Goal: Obtain resource: Obtain resource

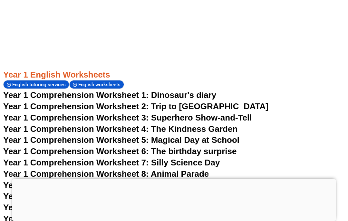
scroll to position [726, 0]
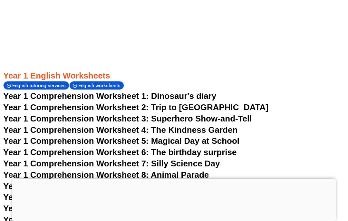
click at [245, 114] on span "Year 1 Comprehension Worksheet 3: Superhero Show-and-Tell" at bounding box center [127, 119] width 249 height 10
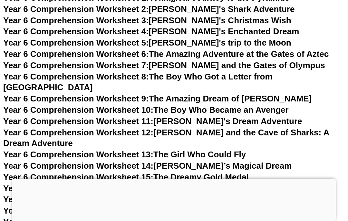
scroll to position [3562, 0]
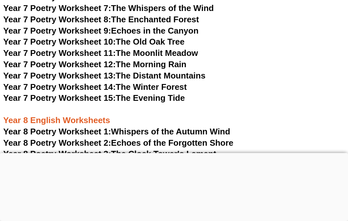
scroll to position [4108, 0]
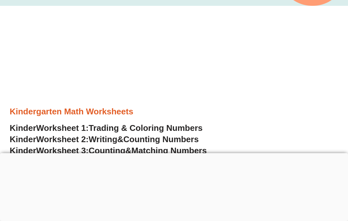
scroll to position [167, 0]
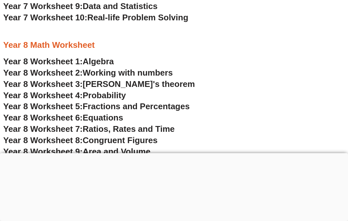
scroll to position [2039, 0]
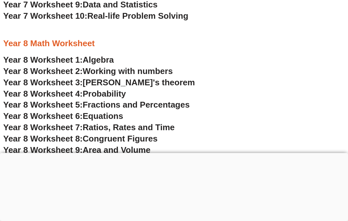
click at [162, 100] on span "Fractions and Percentages" at bounding box center [136, 105] width 107 height 10
